Goal: Task Accomplishment & Management: Use online tool/utility

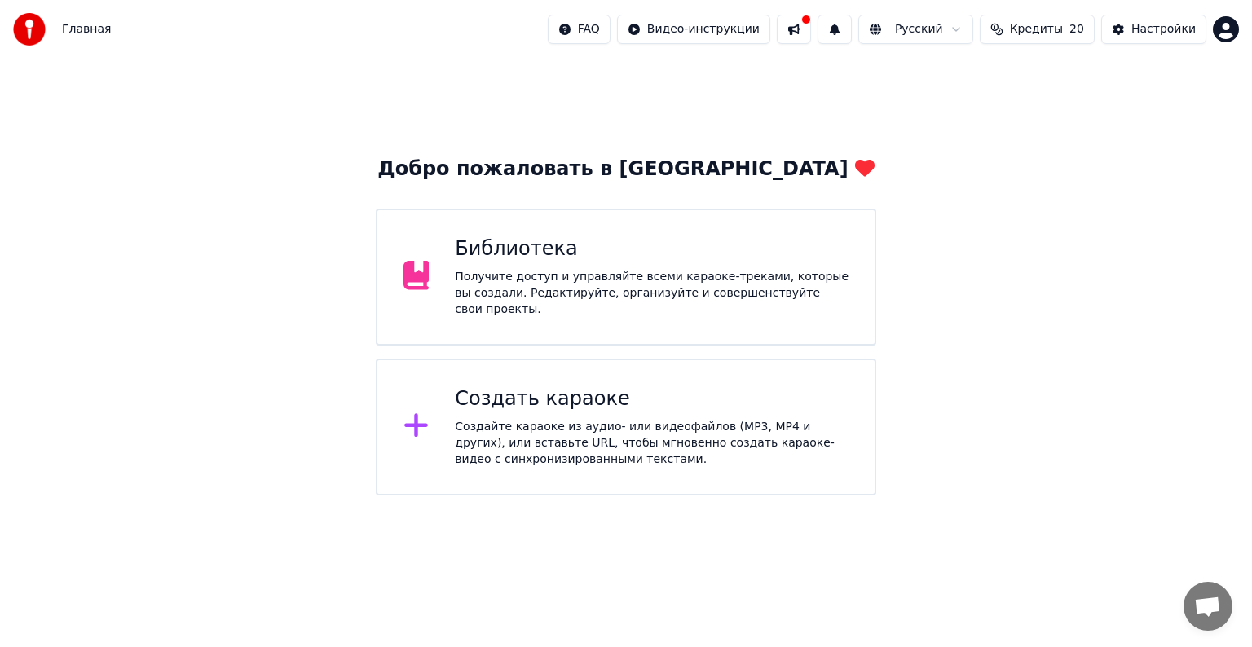
drag, startPoint x: 237, startPoint y: 457, endPoint x: 293, endPoint y: 577, distance: 132.8
click at [280, 496] on html "Главная FAQ Видео-инструкции Русский Кредиты 20 Настройки Добро пожаловать в Yo…" at bounding box center [626, 248] width 1252 height 496
click at [523, 446] on div "Создайте караоке из аудио- или видеофайлов (MP3, MP4 и других), или вставьте UR…" at bounding box center [652, 443] width 394 height 49
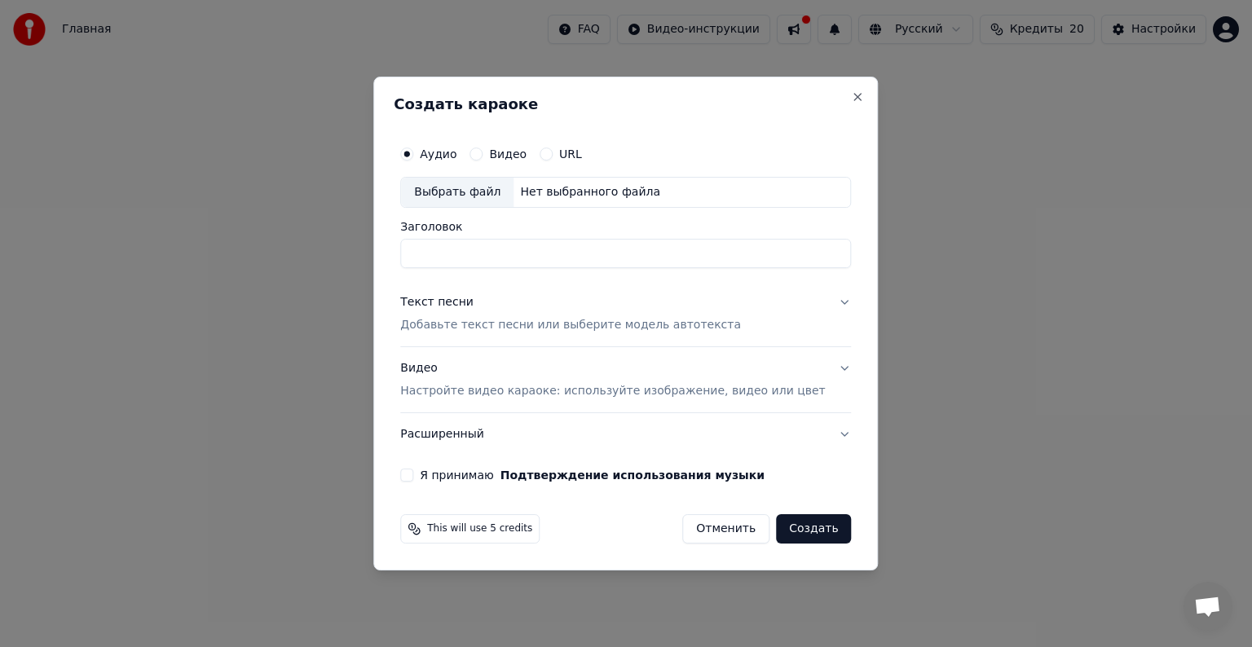
click at [489, 197] on div "Выбрать файл" at bounding box center [457, 192] width 113 height 29
type input "**********"
click at [486, 316] on div "Текст песни Добавьте текст песни или выберите модель автотекста" at bounding box center [570, 313] width 341 height 39
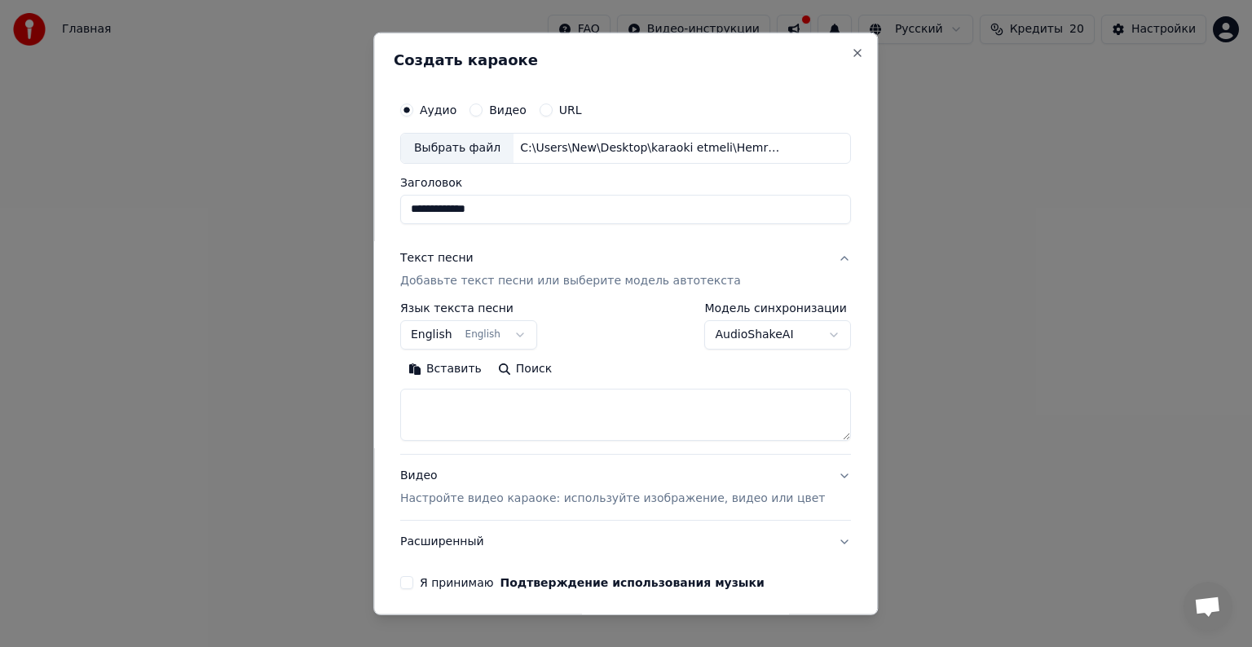
click at [462, 369] on button "Вставить" at bounding box center [445, 369] width 90 height 26
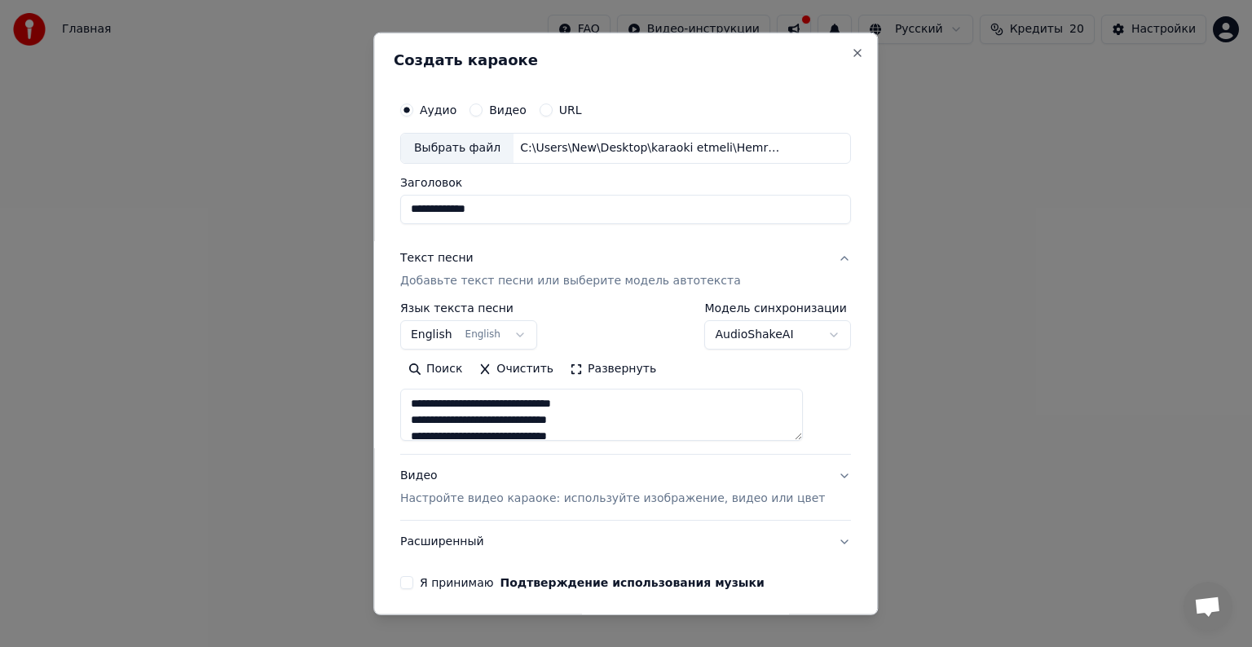
scroll to position [62, 0]
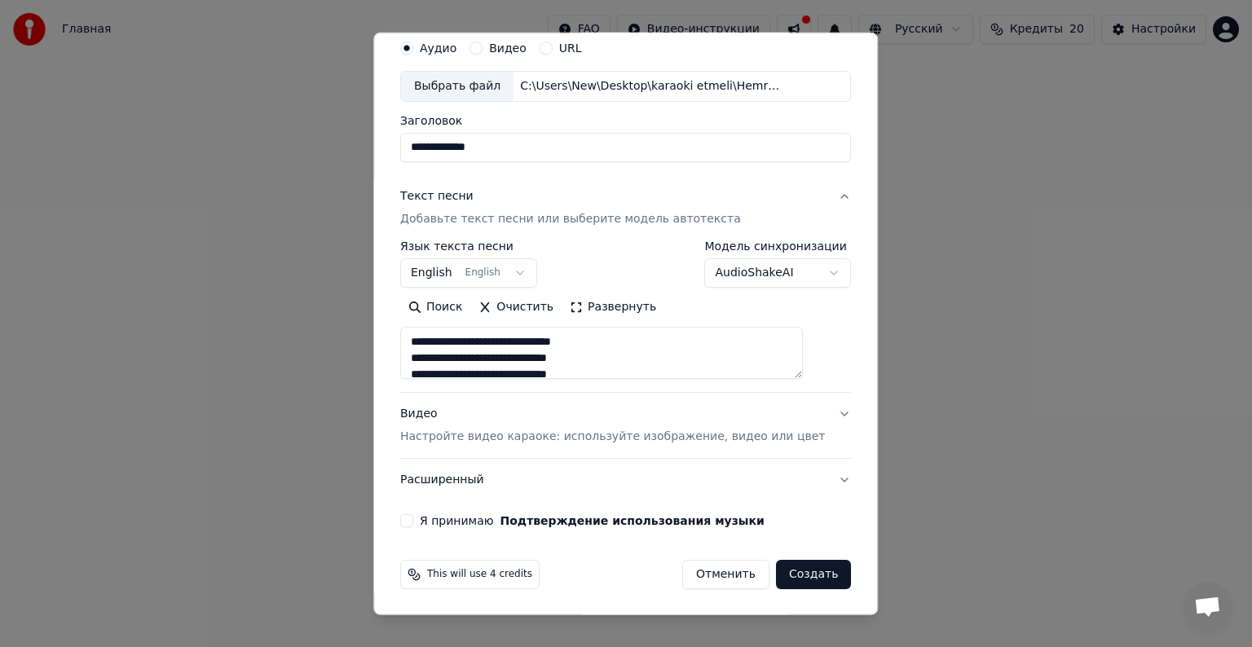
click at [466, 426] on div "Видео Настройте видео караоке: используйте изображение, видео или цвет" at bounding box center [612, 425] width 425 height 39
type textarea "**********"
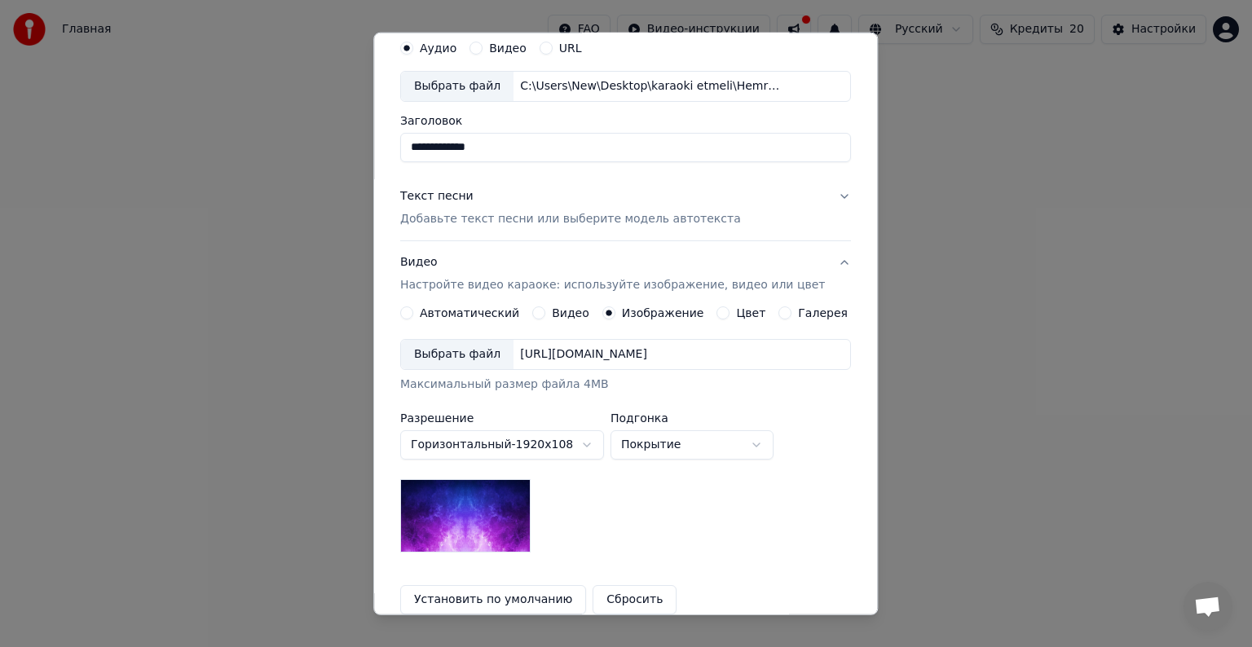
click at [459, 352] on div "Выбрать файл" at bounding box center [457, 354] width 113 height 29
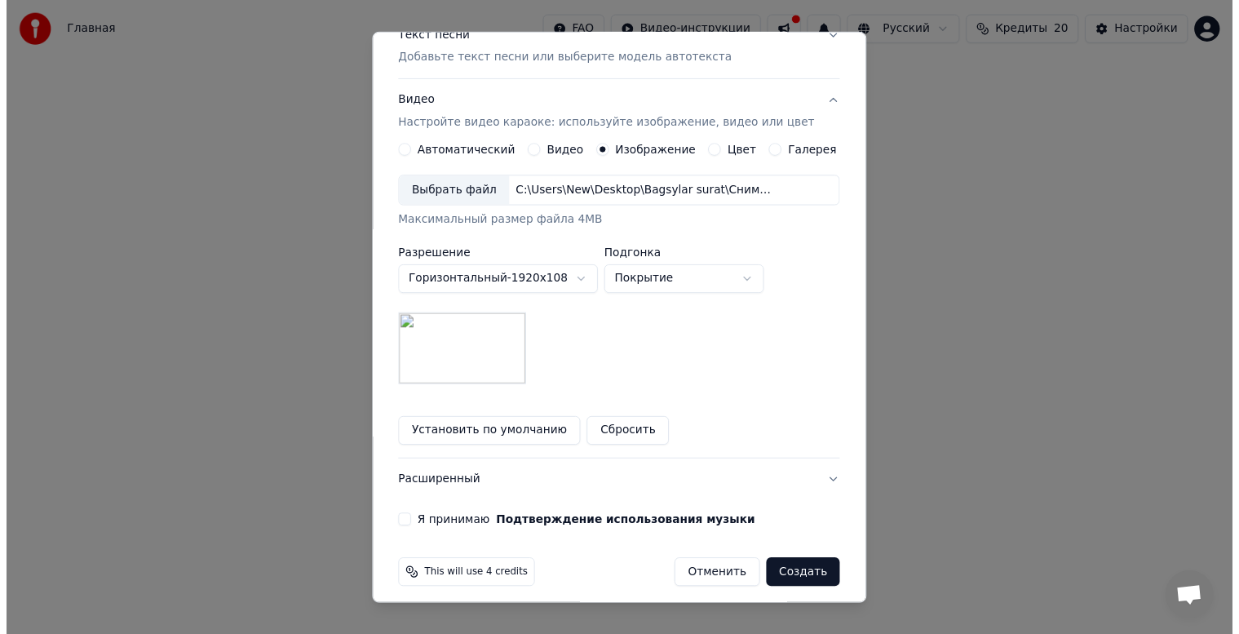
scroll to position [232, 0]
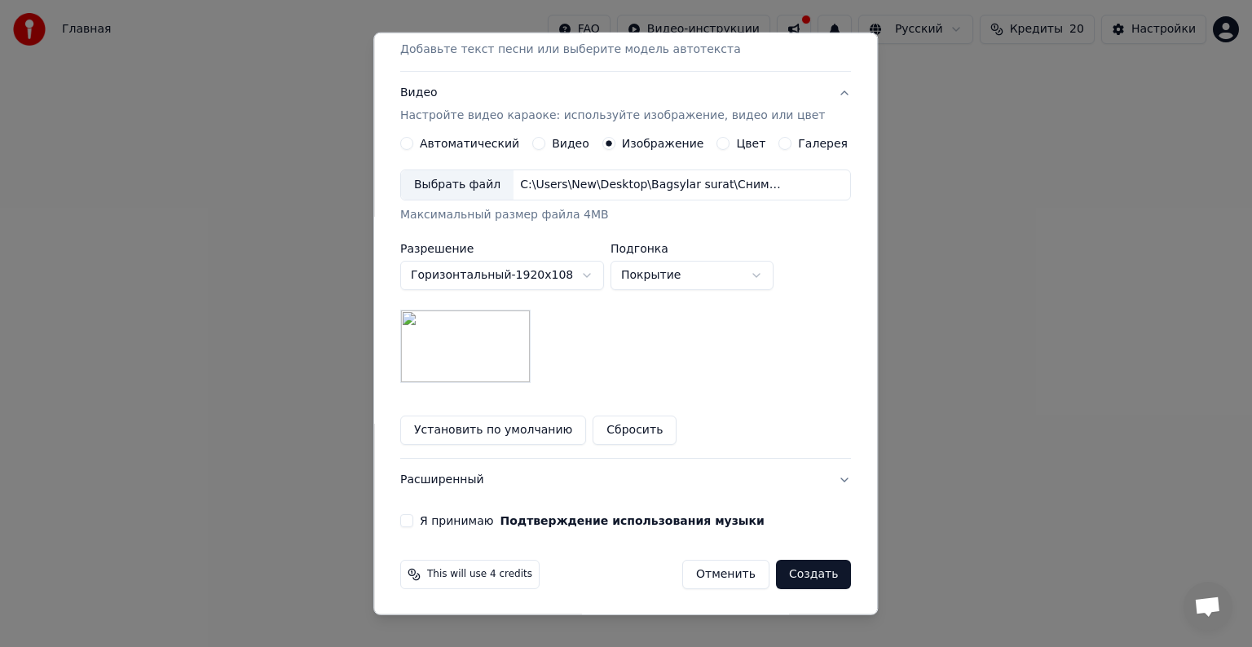
drag, startPoint x: 421, startPoint y: 515, endPoint x: 594, endPoint y: 532, distance: 173.7
click at [413, 515] on button "Я принимаю Подтверждение использования музыки" at bounding box center [406, 520] width 13 height 13
click at [779, 576] on button "Создать" at bounding box center [813, 574] width 75 height 29
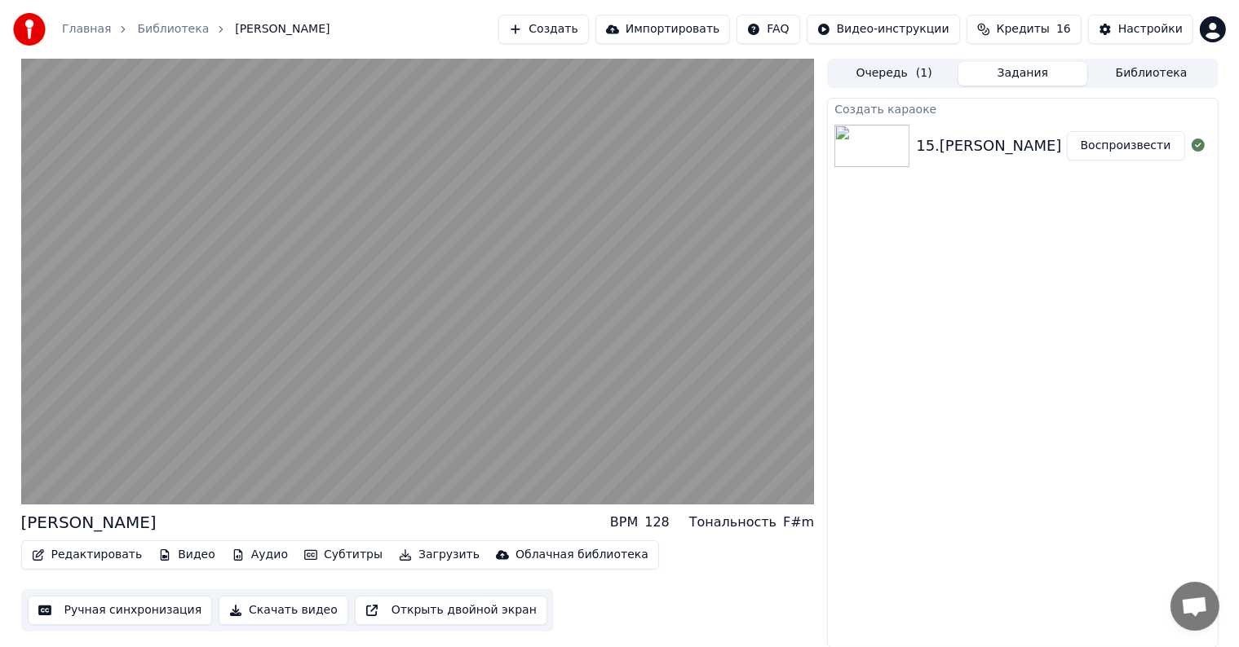
click at [605, 333] on video at bounding box center [417, 282] width 793 height 446
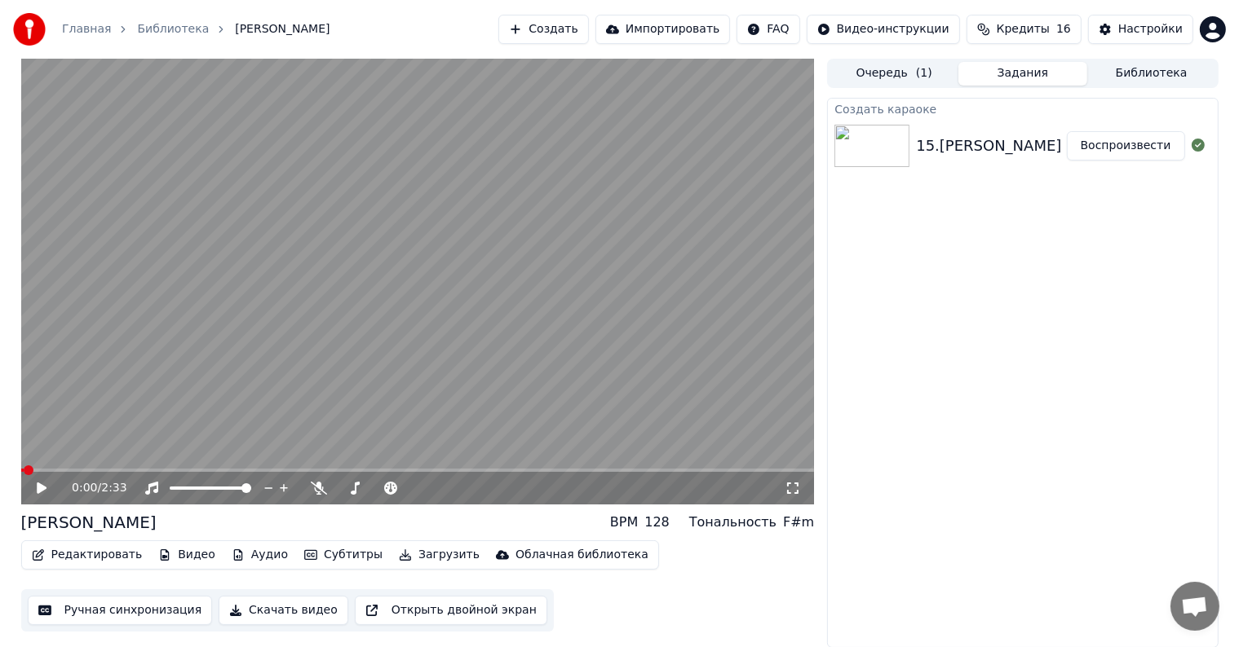
click at [75, 645] on div "0:00 / 2:33 Adyň seniň BPM 128 Тональность F#m Редактировать Видео Аудио Субтит…" at bounding box center [417, 354] width 793 height 590
click at [1164, 67] on button "Библиотека" at bounding box center [1151, 74] width 129 height 24
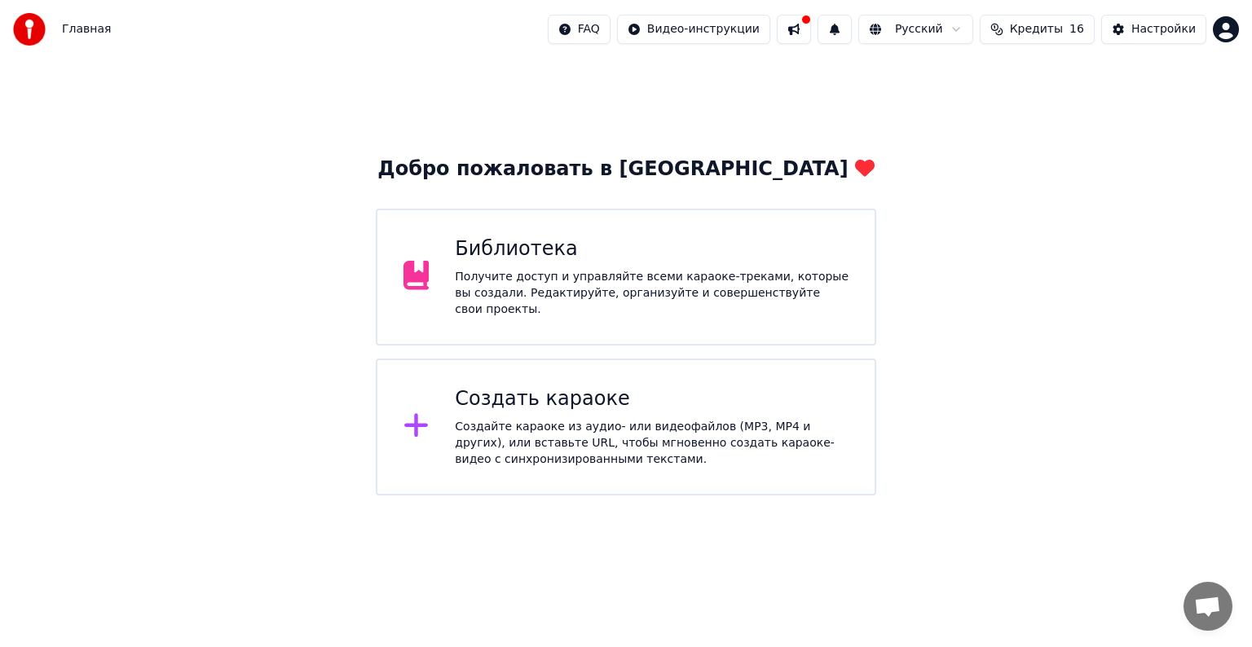
click at [566, 310] on div "Библиотека Получите доступ и управляйте всеми караоке-треками, которые вы созда…" at bounding box center [626, 277] width 501 height 137
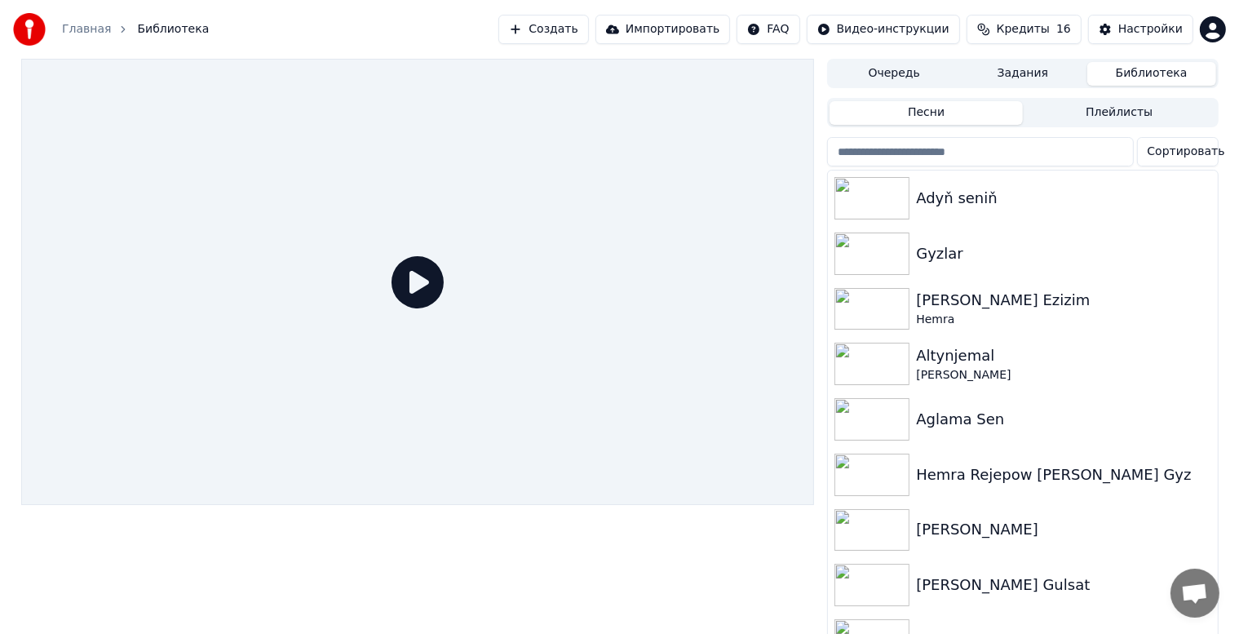
click at [1148, 78] on button "Библиотека" at bounding box center [1151, 74] width 129 height 24
drag, startPoint x: 1047, startPoint y: 86, endPoint x: 1021, endPoint y: 78, distance: 27.3
click at [1047, 86] on div "Очередь Задания Библиотека" at bounding box center [1022, 73] width 391 height 29
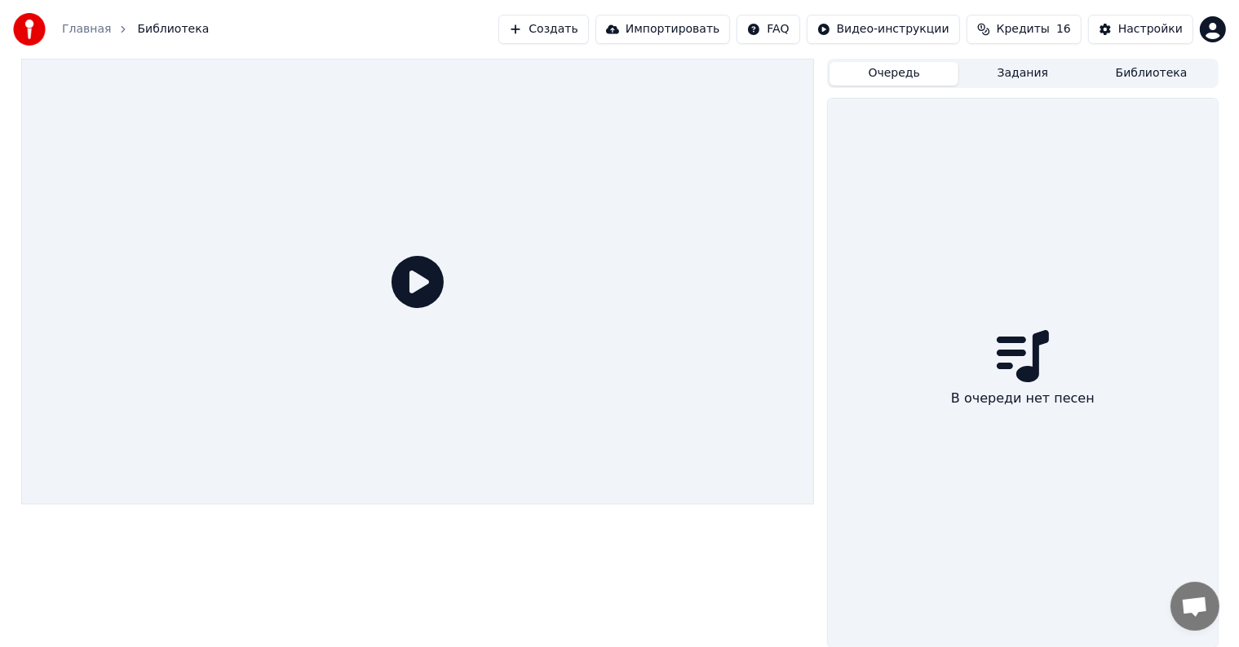
click at [900, 69] on button "Очередь" at bounding box center [893, 74] width 129 height 24
click at [991, 68] on button "Задания" at bounding box center [1022, 74] width 129 height 24
click at [1164, 54] on div "Главная Библиотека Создать Импортировать FAQ Видео-инструкции Кредиты 16 Настро…" at bounding box center [619, 29] width 1239 height 59
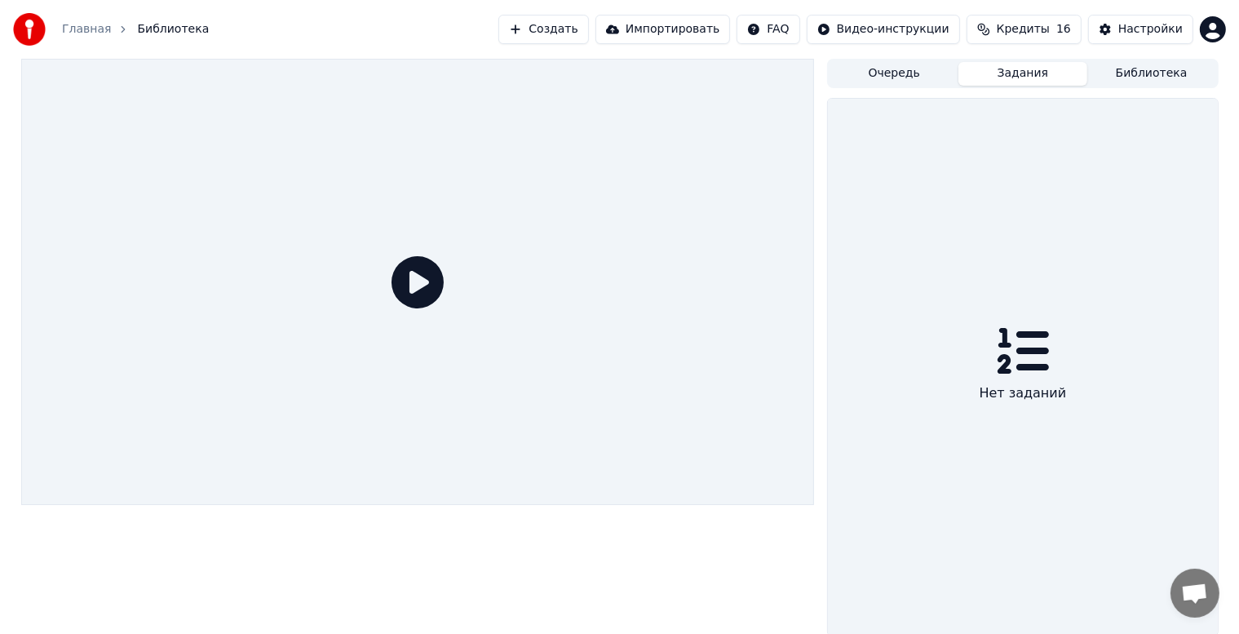
click at [1161, 65] on button "Библиотека" at bounding box center [1151, 74] width 129 height 24
